Goal: Find contact information: Find contact information

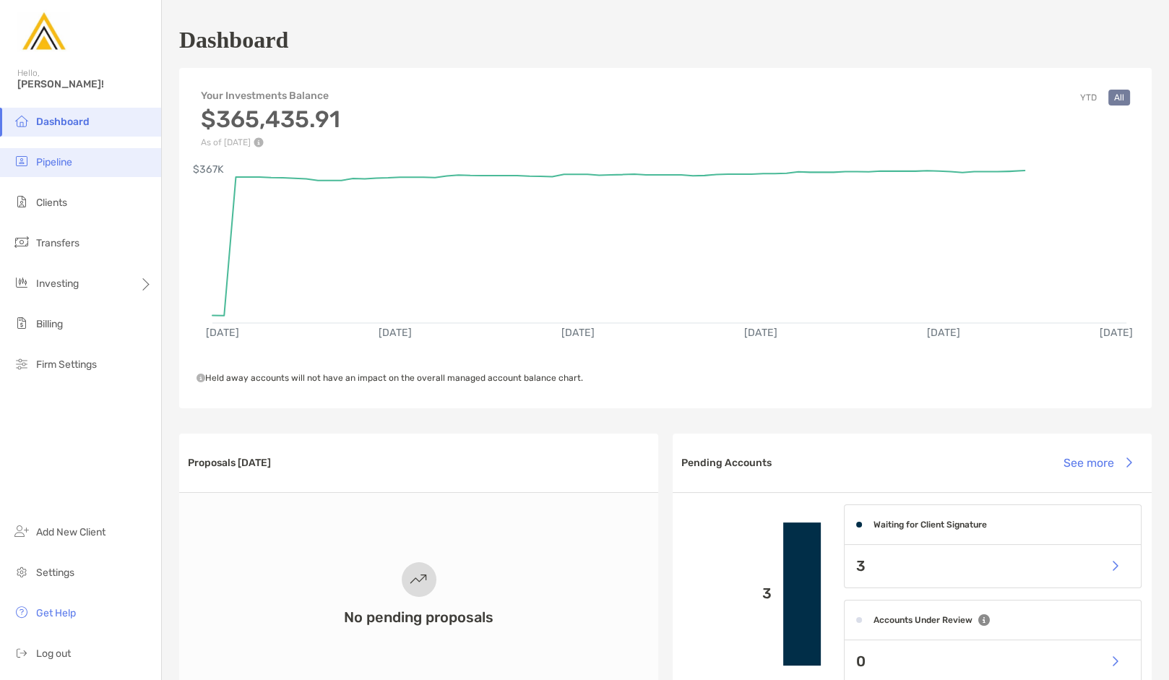
click at [85, 160] on li "Pipeline" at bounding box center [80, 162] width 161 height 29
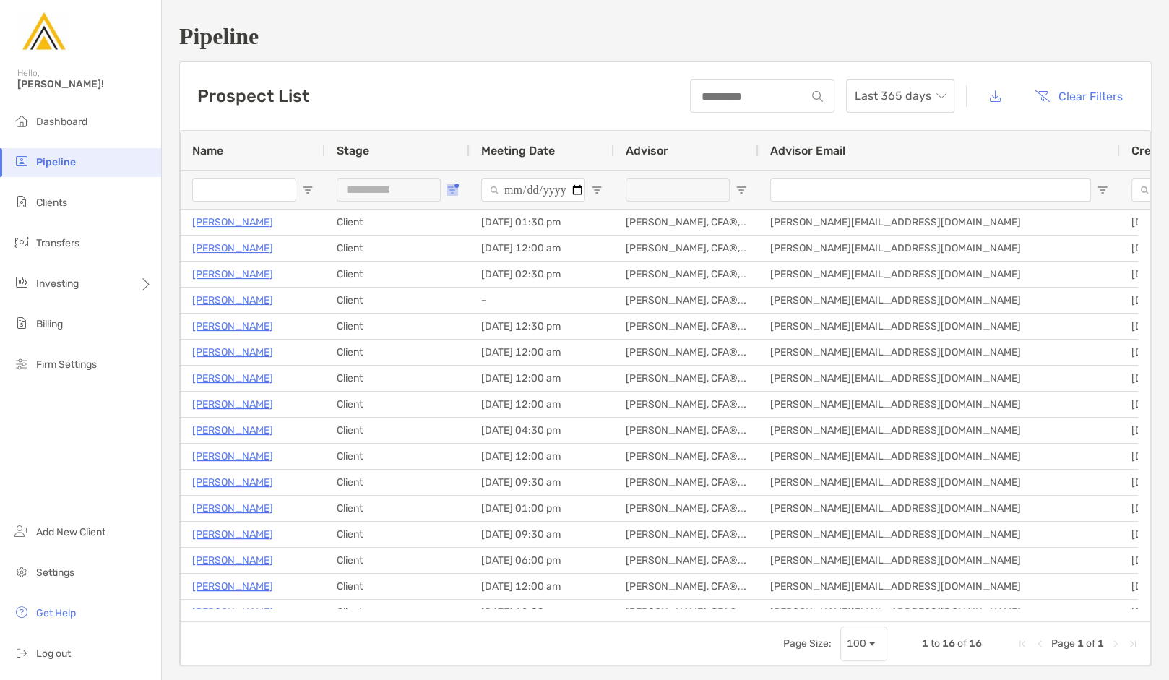
click at [455, 191] on span "Open Filter Menu" at bounding box center [452, 190] width 12 height 12
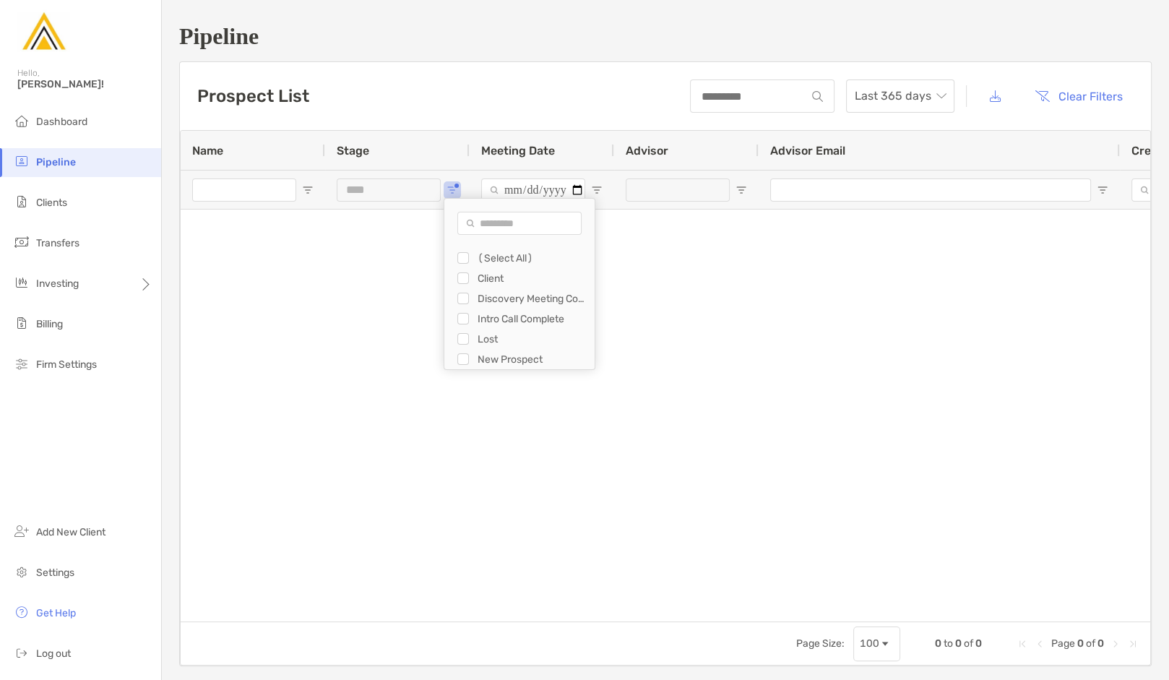
click at [466, 325] on div "Intro Call Complete" at bounding box center [525, 318] width 137 height 20
type input "**********"
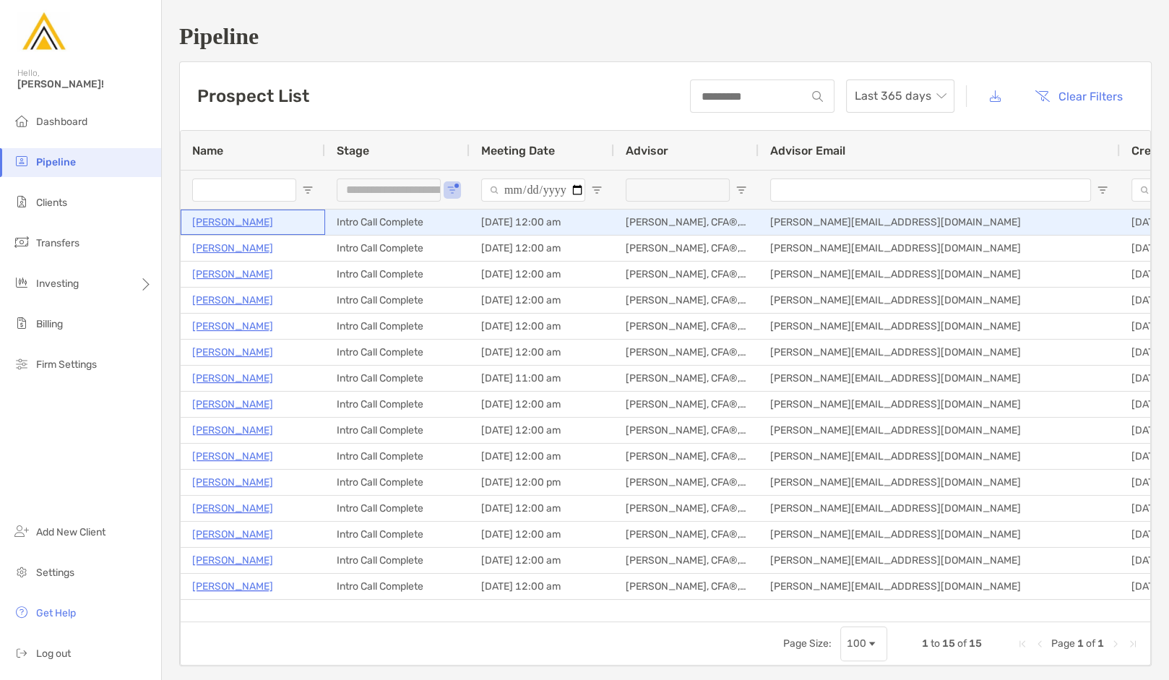
click at [254, 224] on p "[PERSON_NAME]" at bounding box center [232, 222] width 81 height 18
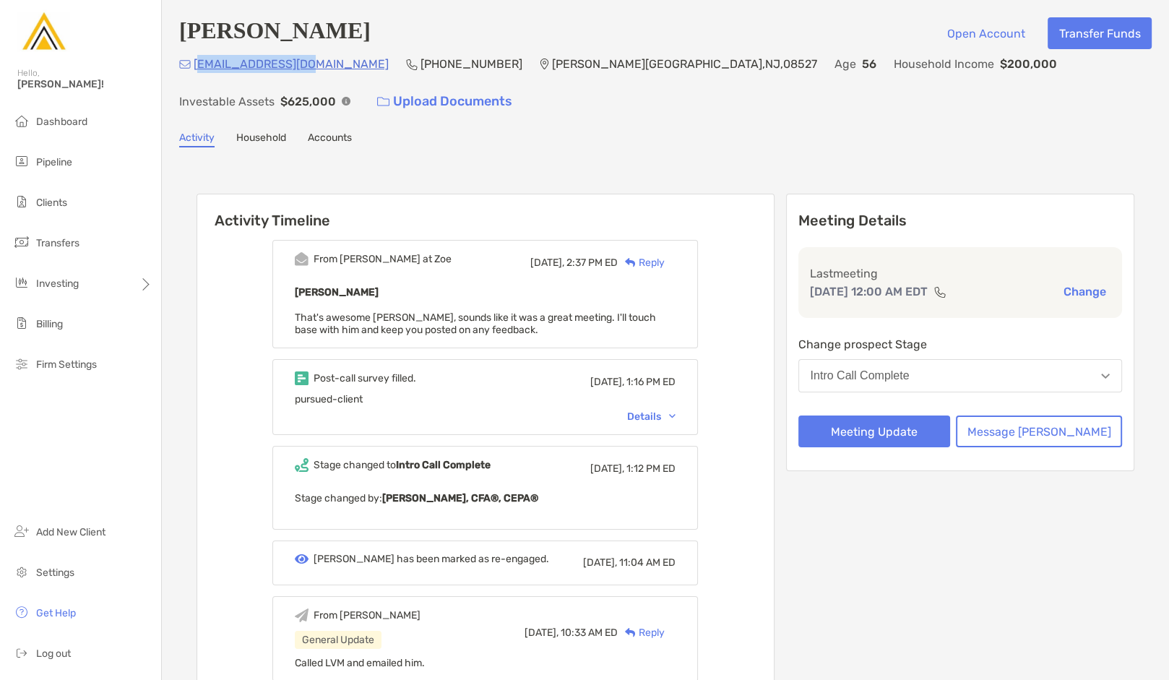
drag, startPoint x: 305, startPoint y: 68, endPoint x: 196, endPoint y: 74, distance: 109.2
click at [196, 74] on div "[EMAIL_ADDRESS][DOMAIN_NAME] (848) 480-[GEOGRAPHIC_DATA][PERSON_NAME] Age [DEMO…" at bounding box center [665, 86] width 972 height 62
drag, startPoint x: 196, startPoint y: 74, endPoint x: 402, endPoint y: 116, distance: 211.0
click at [402, 116] on div "[EMAIL_ADDRESS][DOMAIN_NAME] (848) 480-[GEOGRAPHIC_DATA][PERSON_NAME] Age [DEMO…" at bounding box center [665, 86] width 972 height 62
drag, startPoint x: 307, startPoint y: 70, endPoint x: 194, endPoint y: 70, distance: 113.4
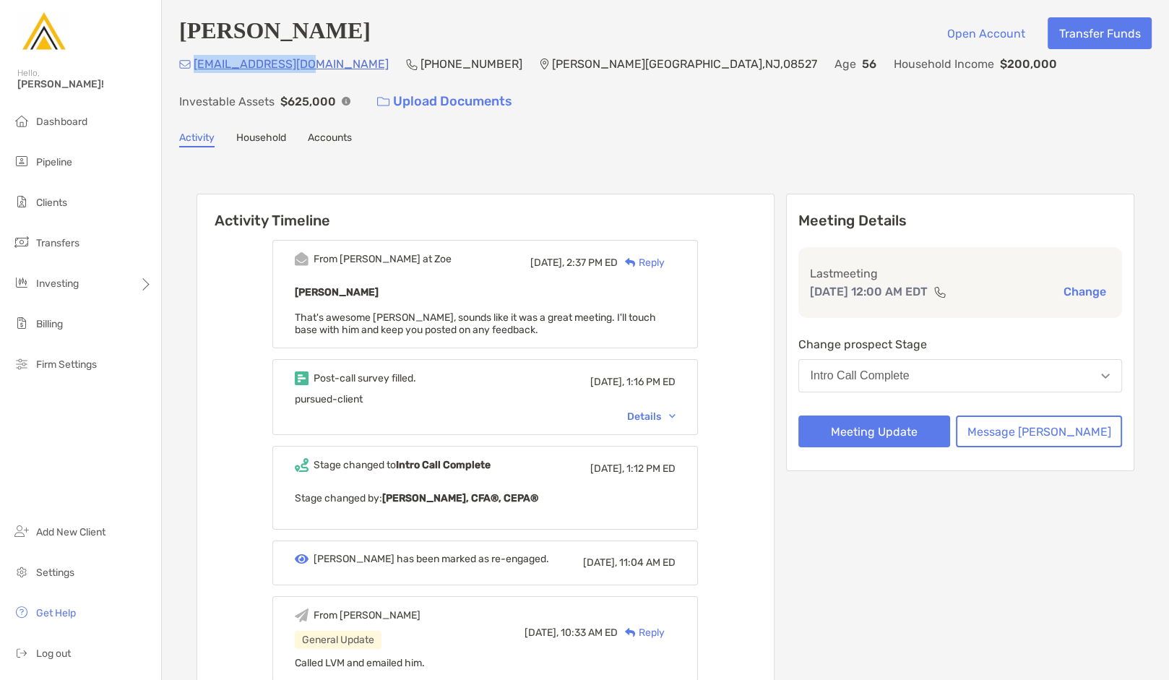
click at [194, 70] on div "[EMAIL_ADDRESS][DOMAIN_NAME] (848) 480-[GEOGRAPHIC_DATA][PERSON_NAME] Age [DEMO…" at bounding box center [665, 86] width 972 height 62
copy p "[EMAIL_ADDRESS][DOMAIN_NAME]"
